Goal: Find specific page/section: Find specific page/section

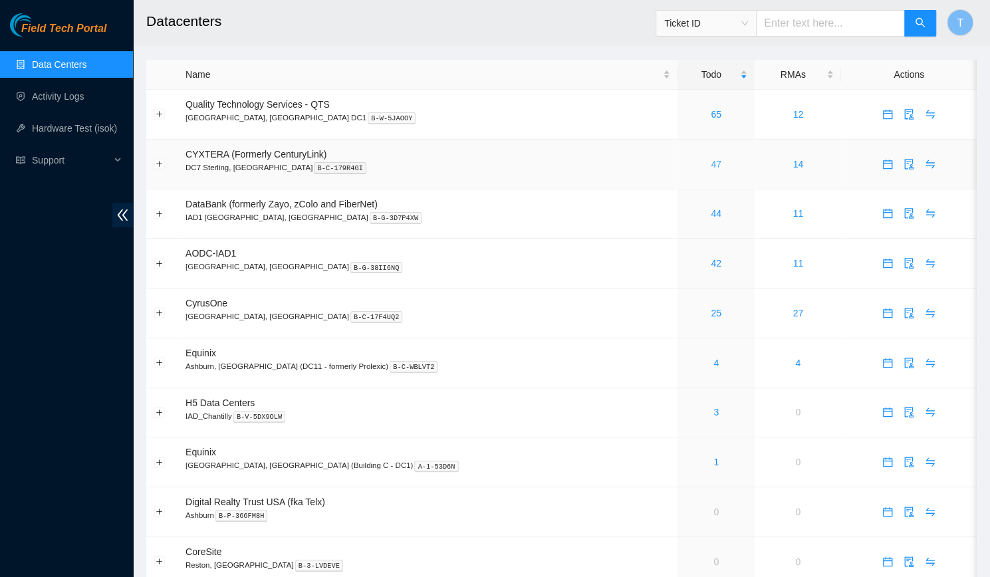
click at [710, 159] on link "47" at bounding box center [715, 164] width 11 height 11
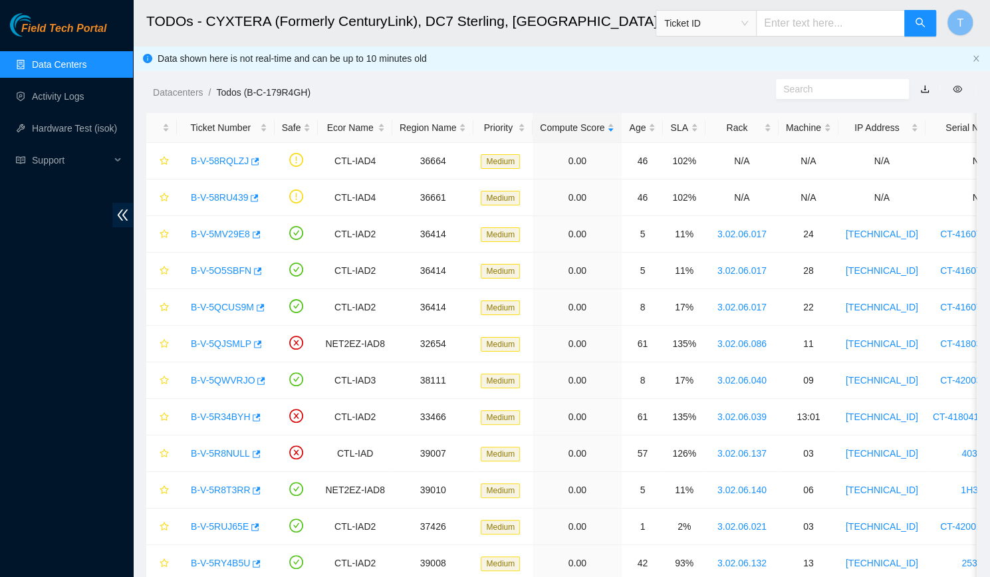
click at [86, 68] on link "Data Centers" at bounding box center [59, 64] width 54 height 11
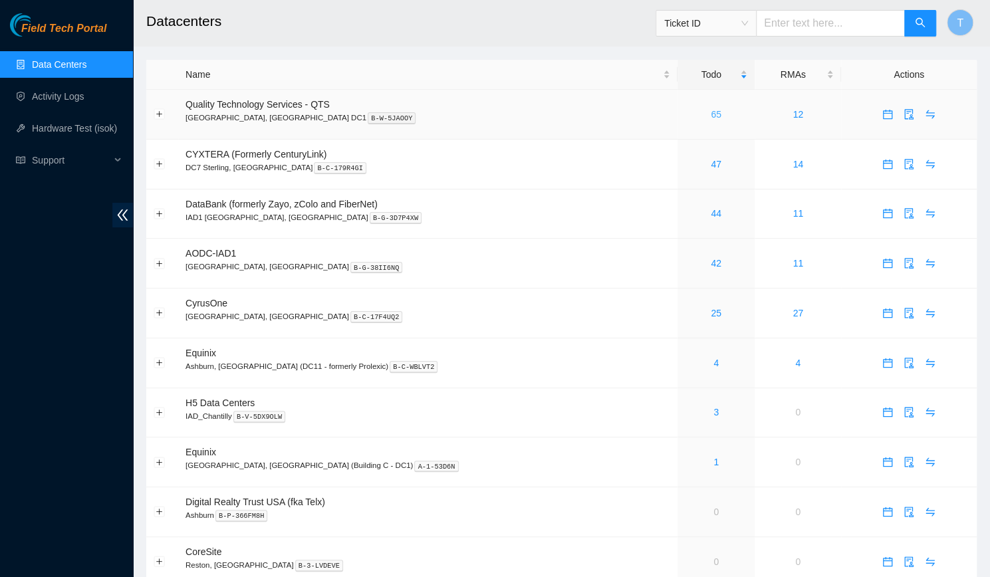
click at [710, 112] on link "65" at bounding box center [715, 114] width 11 height 11
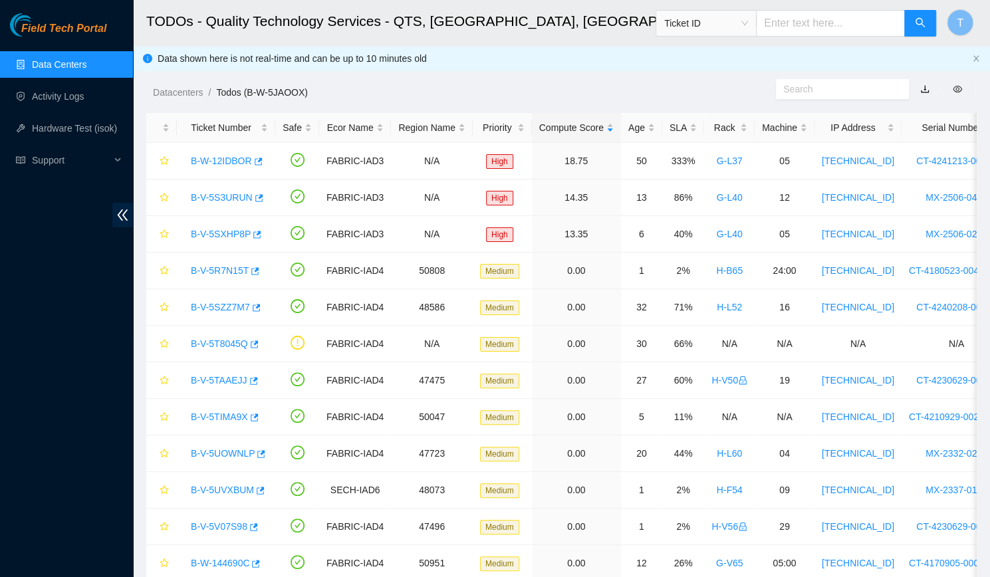
click at [86, 60] on link "Data Centers" at bounding box center [59, 64] width 54 height 11
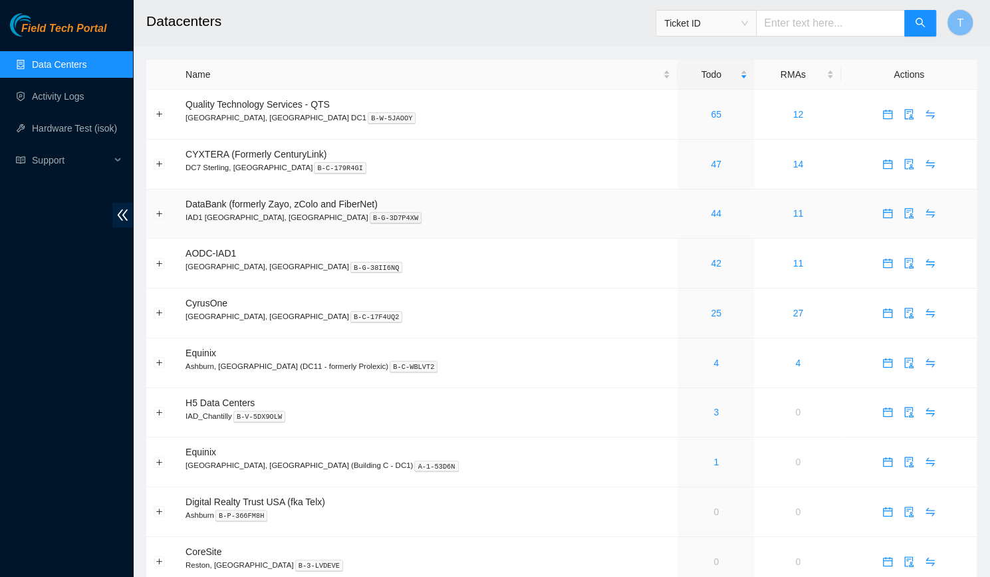
click at [231, 220] on p "IAD1 Ashburn, VA B-G-3D7P4XW" at bounding box center [427, 217] width 485 height 12
